Goal: Task Accomplishment & Management: Use online tool/utility

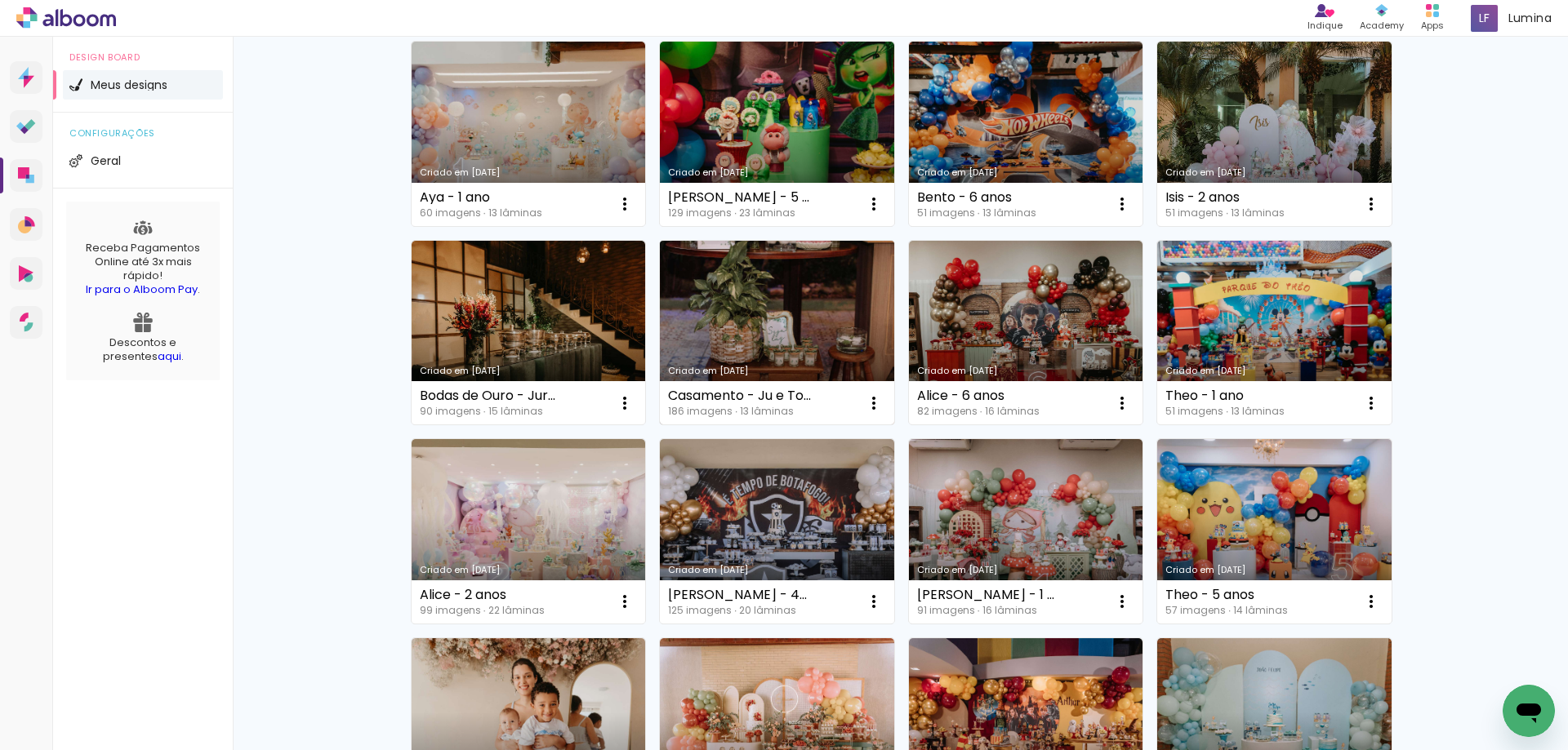
scroll to position [164, 0]
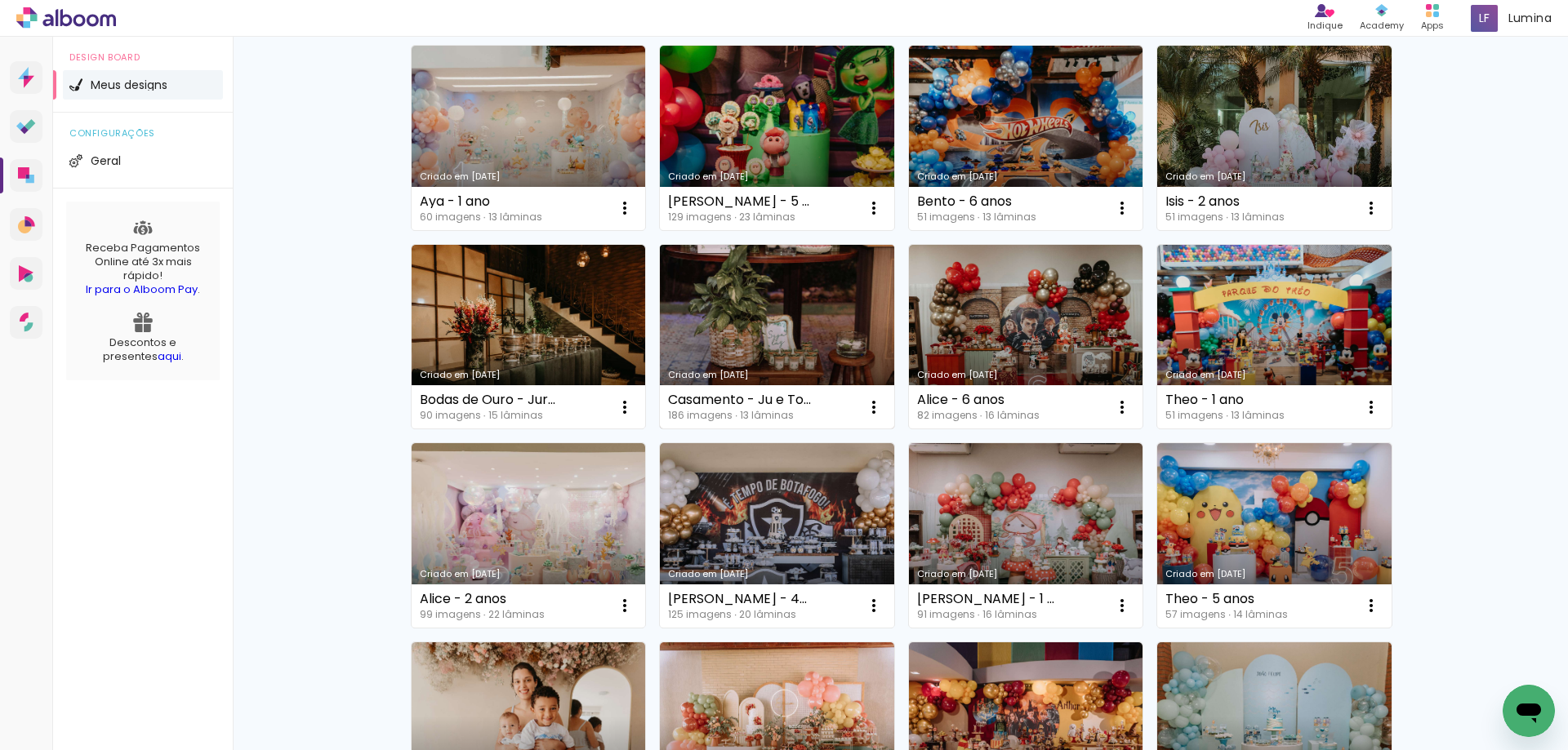
click at [798, 339] on link "Criado em [DATE]" at bounding box center [777, 337] width 234 height 184
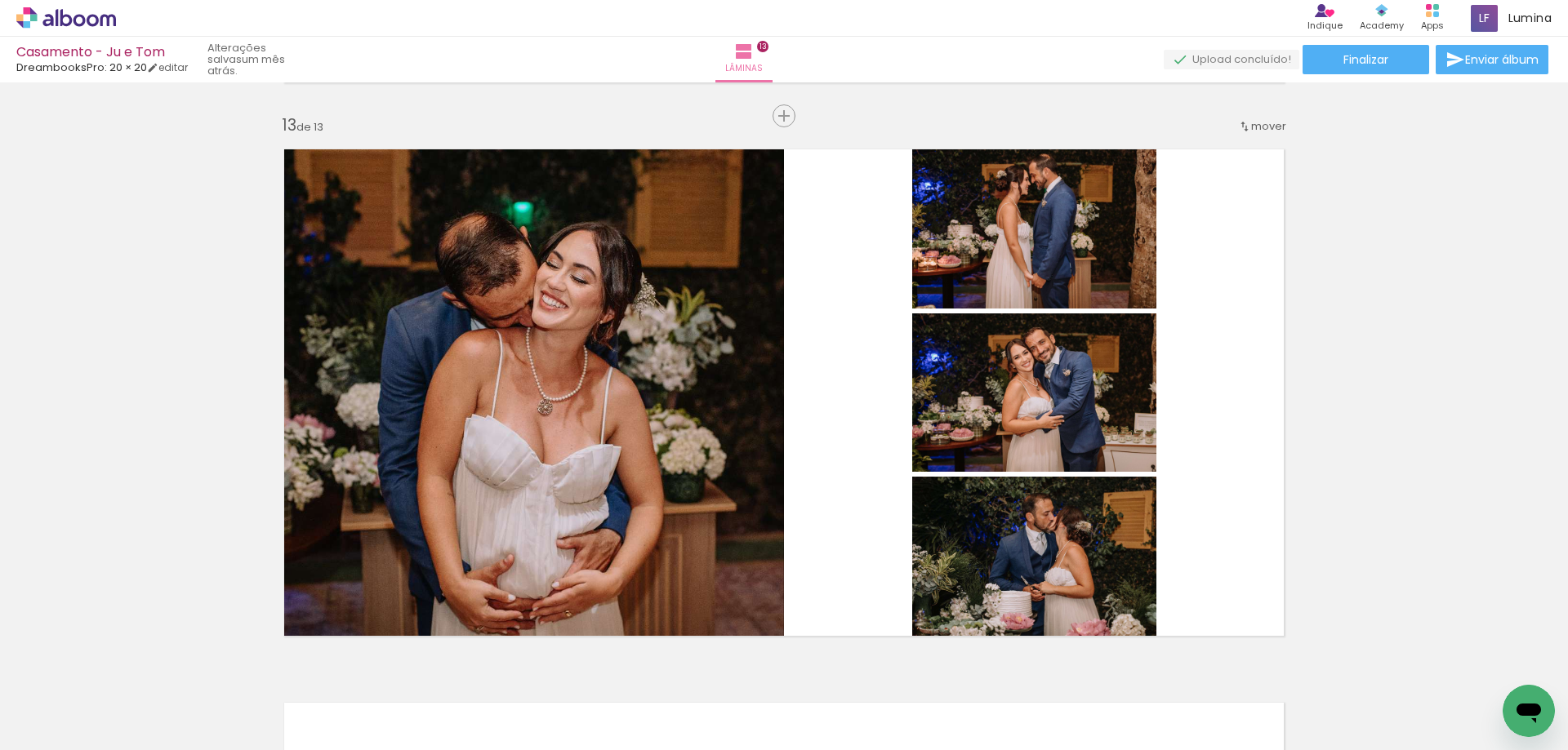
scroll to position [6695, 0]
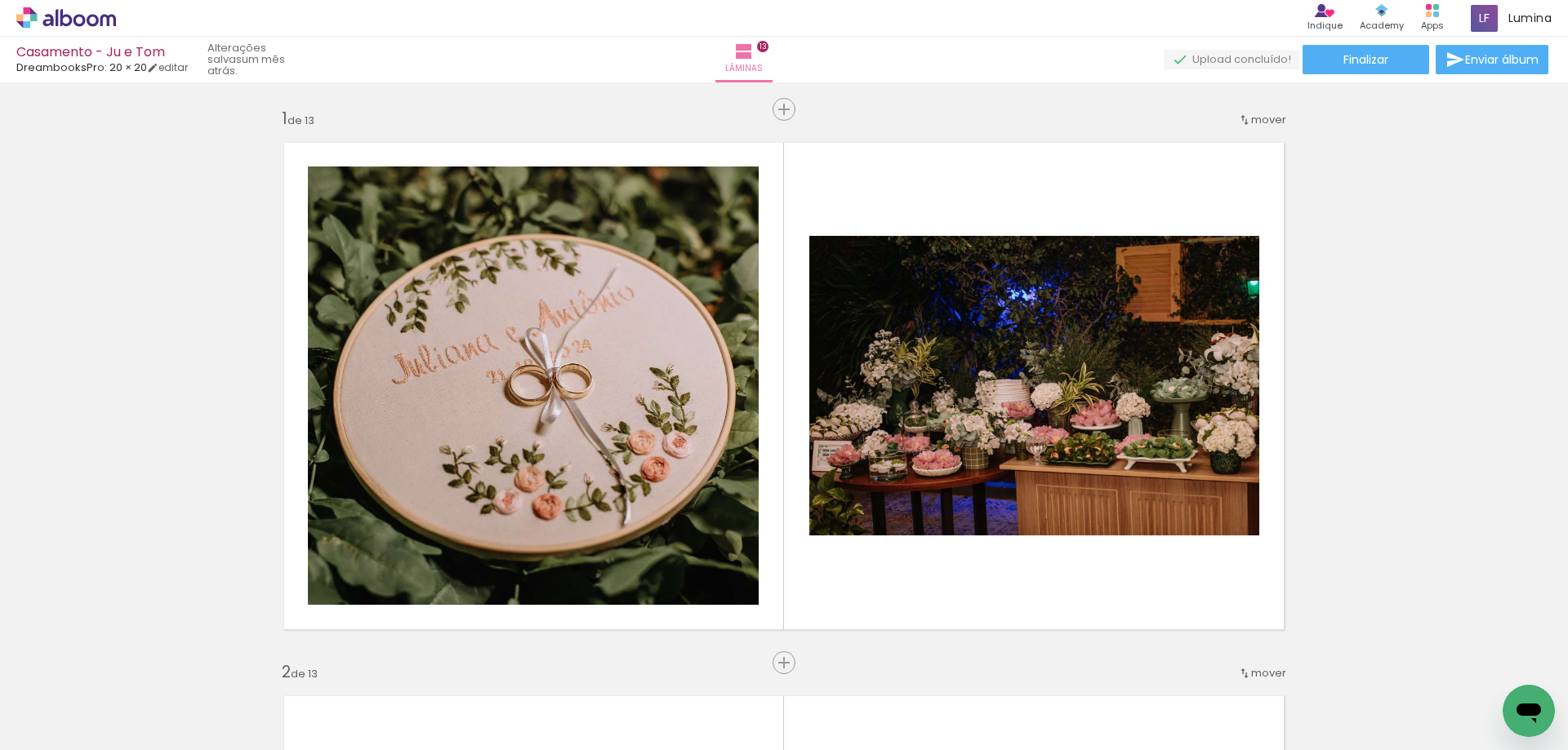
scroll to position [6695, 0]
